Goal: Check status: Check status

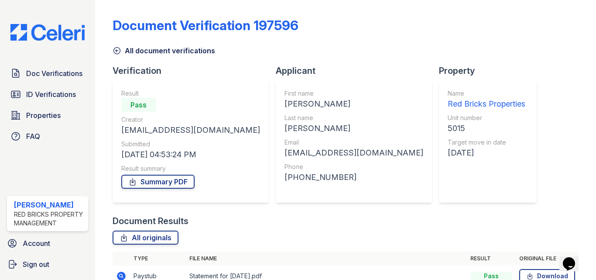
click at [117, 48] on icon at bounding box center [116, 51] width 7 height 7
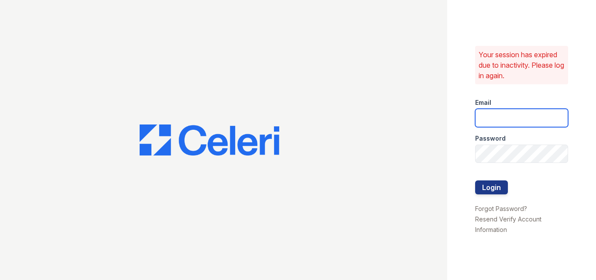
type input "raghukukunoor@gmail.com"
click at [474, 185] on div "Your session has expired due to inactivity. Please log in again. Email raghukuk…" at bounding box center [521, 140] width 149 height 280
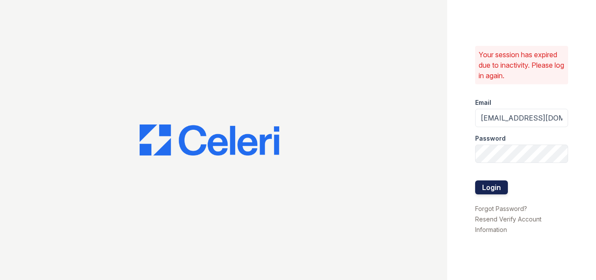
click at [485, 184] on button "Login" at bounding box center [491, 187] width 33 height 14
